Goal: Find specific page/section: Find specific page/section

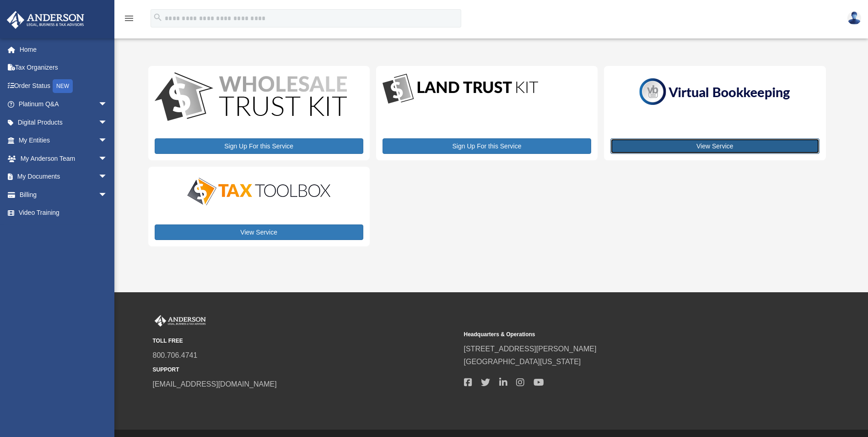
click at [731, 149] on link "View Service" at bounding box center [714, 146] width 209 height 16
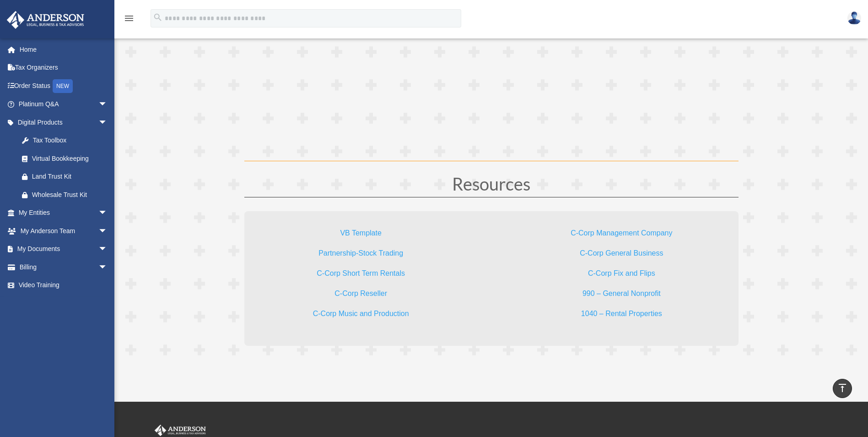
scroll to position [2700, 0]
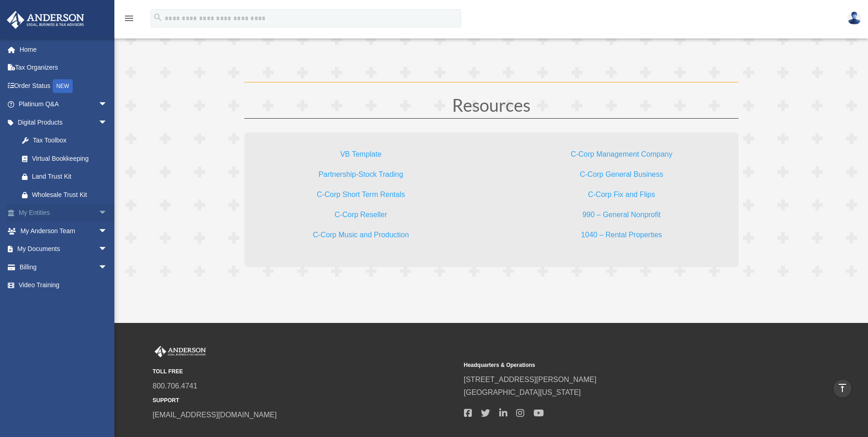
click at [98, 214] on span "arrow_drop_down" at bounding box center [107, 213] width 18 height 19
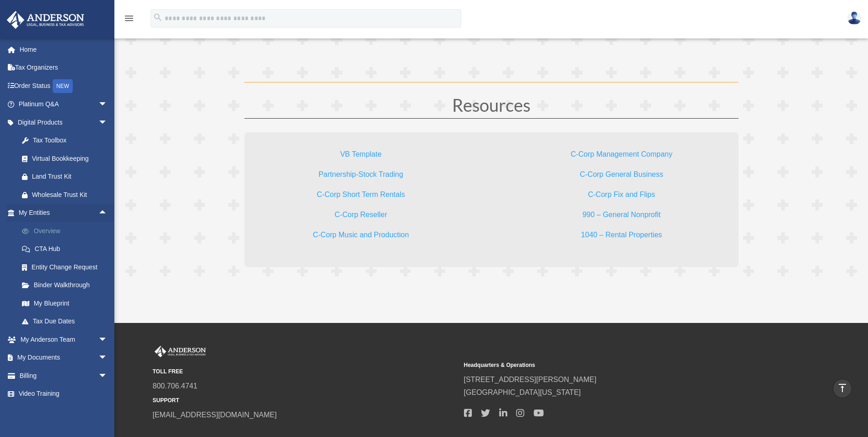
click at [65, 229] on link "Overview" at bounding box center [67, 230] width 108 height 18
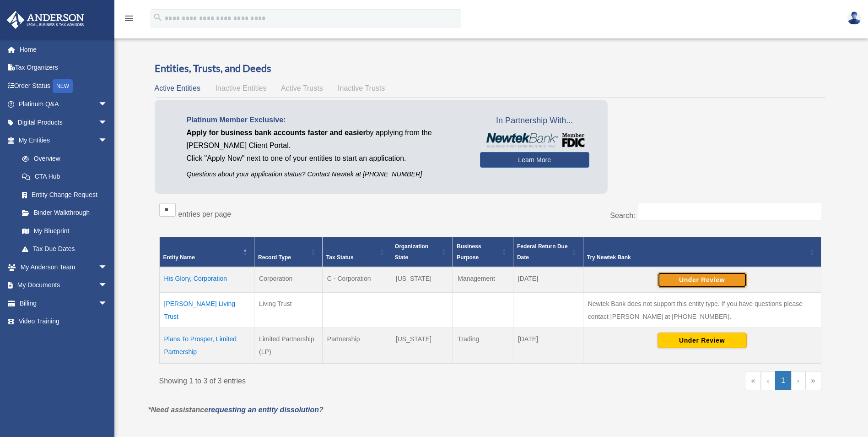
click at [722, 279] on button "Under Review" at bounding box center [702, 280] width 89 height 16
click at [719, 340] on button "Under Review" at bounding box center [702, 340] width 89 height 16
click at [98, 119] on span "arrow_drop_down" at bounding box center [107, 122] width 18 height 19
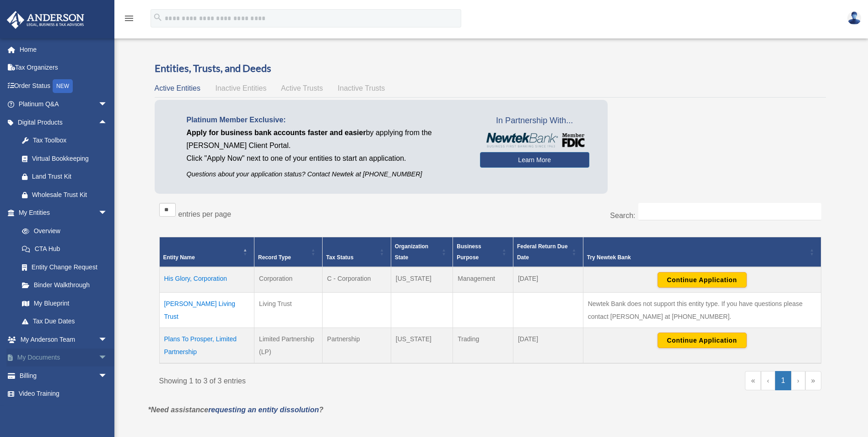
click at [98, 359] on span "arrow_drop_down" at bounding box center [107, 357] width 18 height 19
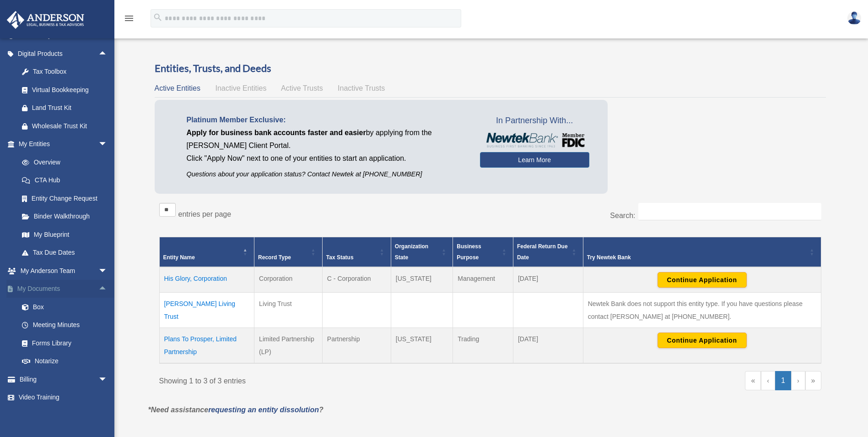
scroll to position [71, 0]
click at [68, 342] on link "Forms Library" at bounding box center [67, 340] width 108 height 18
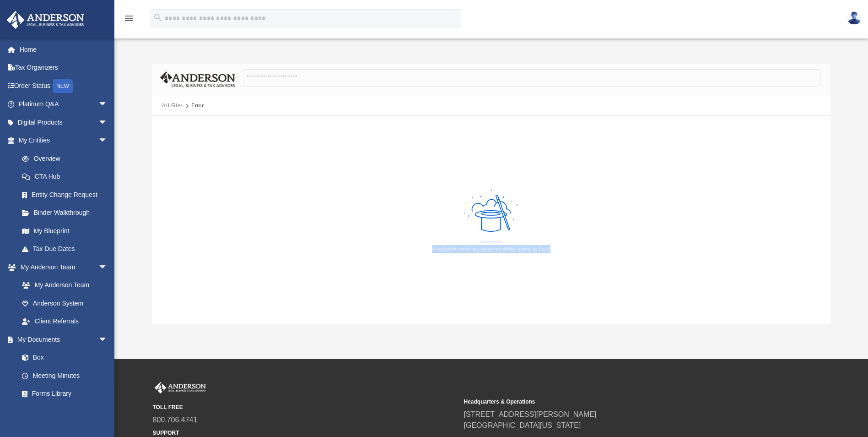
drag, startPoint x: 409, startPoint y: 169, endPoint x: 571, endPoint y: 260, distance: 185.2
click at [571, 259] on div "A network error has occurred while trying to load." at bounding box center [491, 220] width 678 height 208
drag, startPoint x: 571, startPoint y: 260, endPoint x: 530, endPoint y: 248, distance: 42.6
copy div "A network error has occurred while trying to load."
click at [31, 50] on link "Home" at bounding box center [63, 49] width 115 height 18
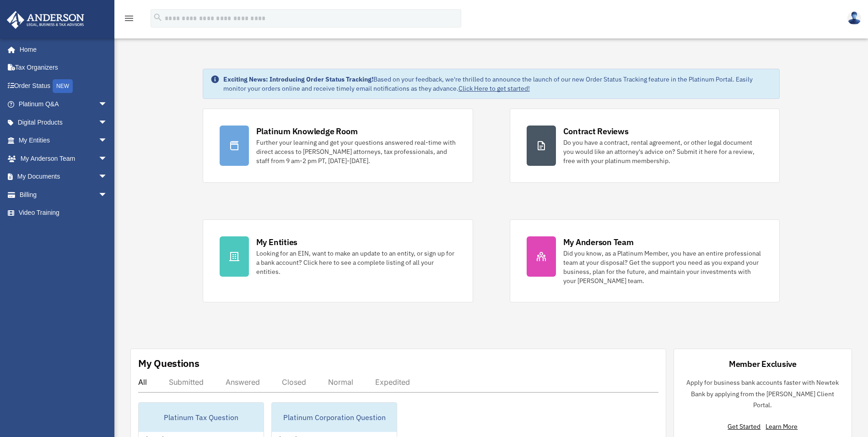
click at [851, 20] on img at bounding box center [854, 17] width 14 height 13
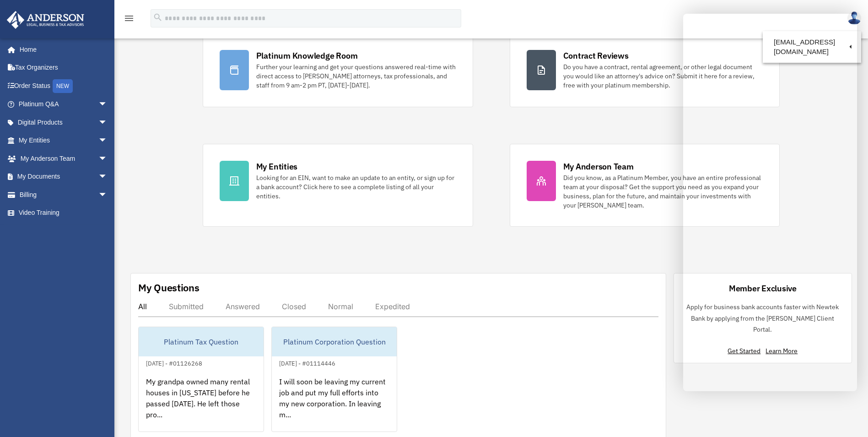
scroll to position [92, 0]
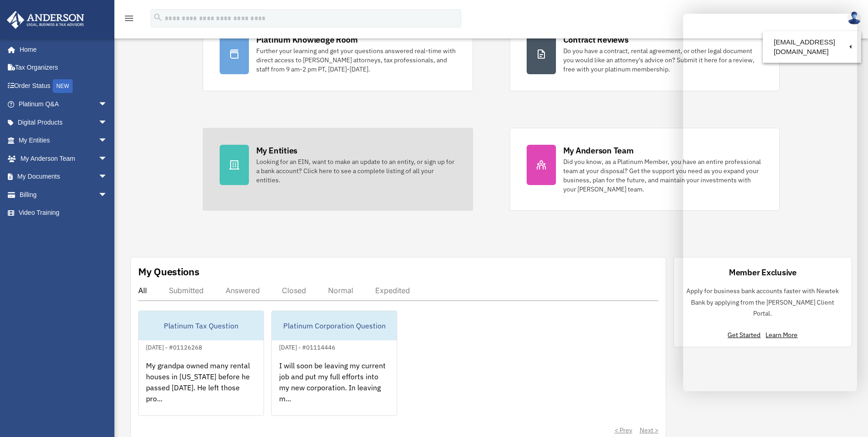
click at [381, 180] on div "Looking for an EIN, want to make an update to an entity, or sign up for a bank …" at bounding box center [356, 170] width 200 height 27
